Goal: Navigation & Orientation: Go to known website

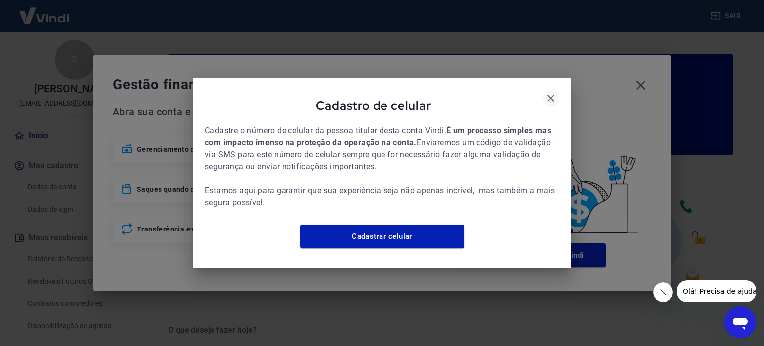
click at [549, 92] on icon "button" at bounding box center [550, 98] width 12 height 12
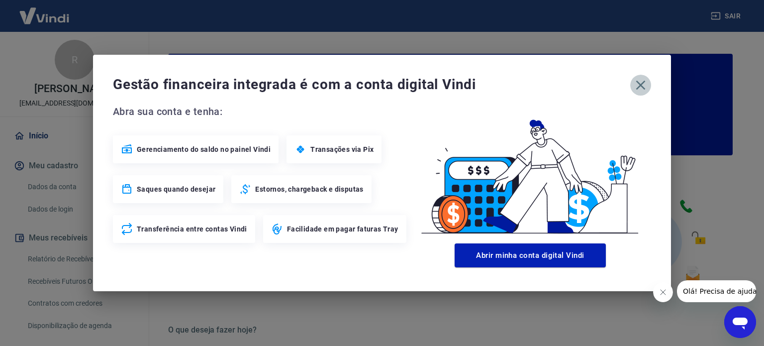
click at [639, 85] on icon "button" at bounding box center [640, 85] width 9 height 9
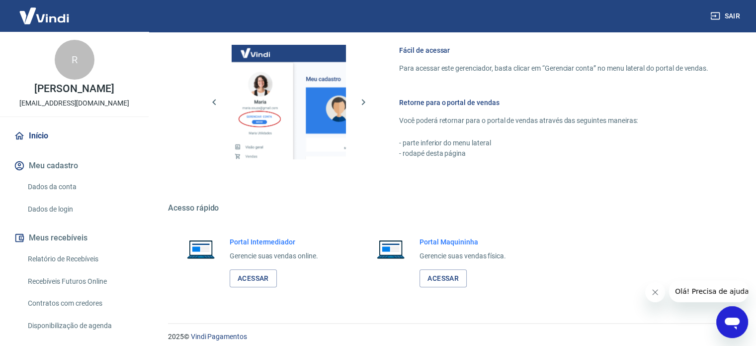
scroll to position [542, 0]
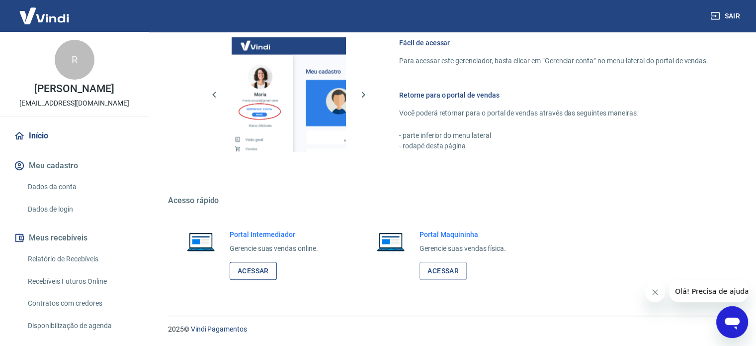
click at [255, 267] on link "Acessar" at bounding box center [253, 271] width 47 height 18
click at [255, 270] on link "Acessar" at bounding box center [253, 271] width 47 height 18
